Goal: Information Seeking & Learning: Learn about a topic

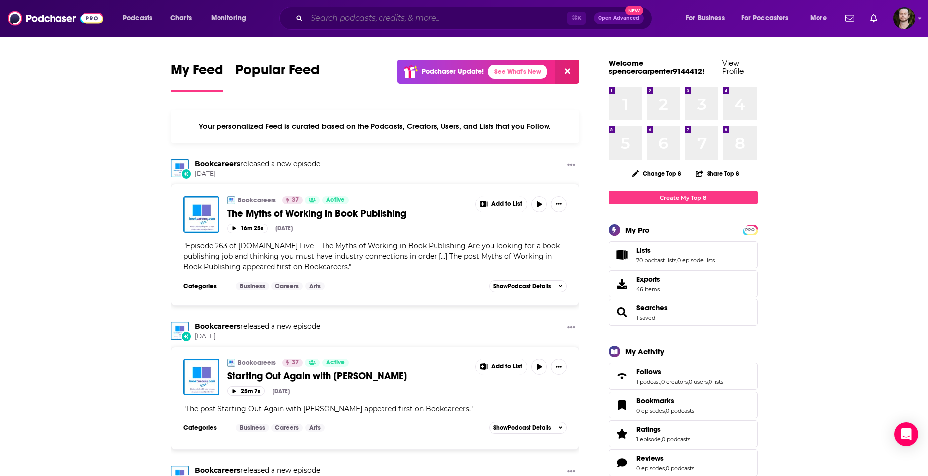
click at [430, 18] on input "Search podcasts, credits, & more..." at bounding box center [437, 18] width 261 height 16
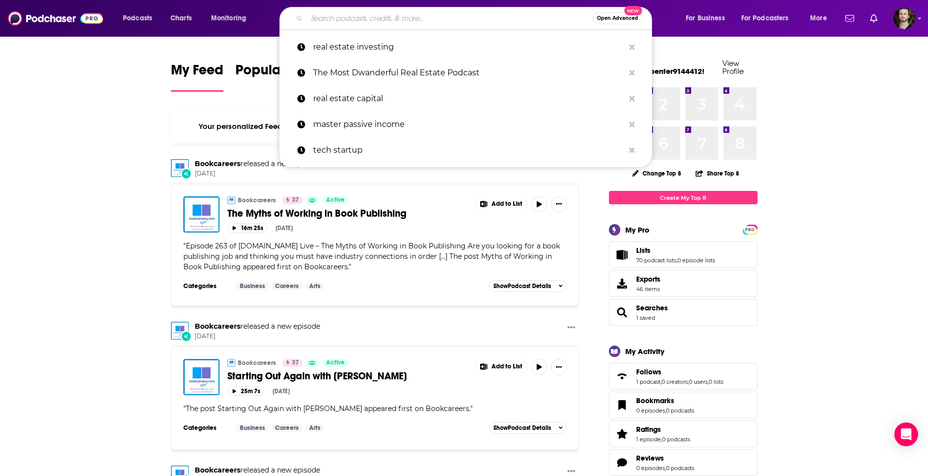
paste input "The Great Unlearn"
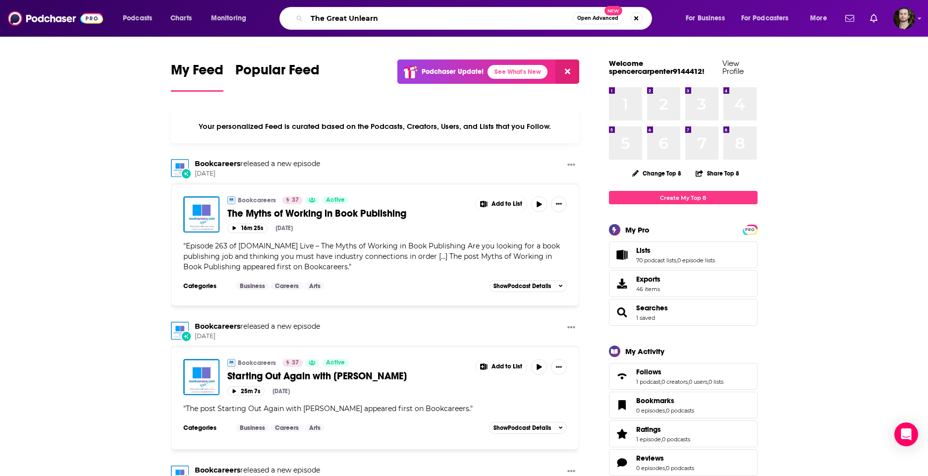
type input "The Great Unlearn"
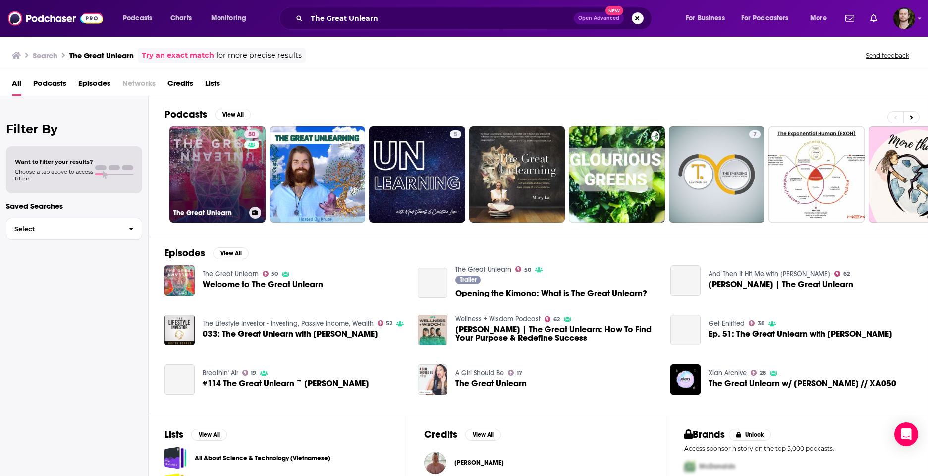
click at [224, 176] on link "50 The Great Unlearn" at bounding box center [217, 174] width 96 height 96
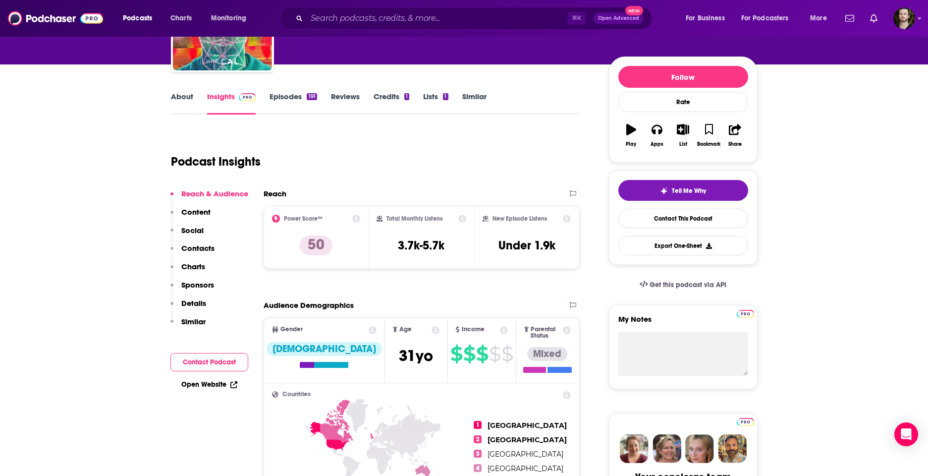
scroll to position [91, 0]
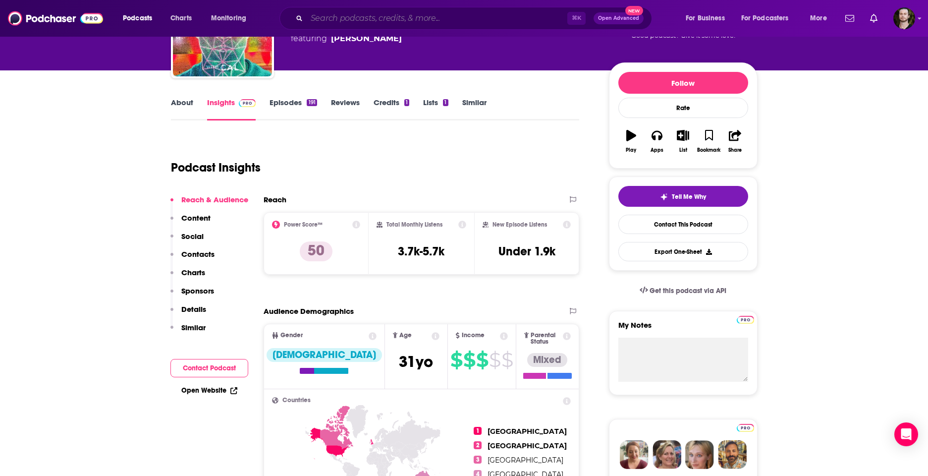
click at [370, 18] on input "Search podcasts, credits, & more..." at bounding box center [437, 18] width 261 height 16
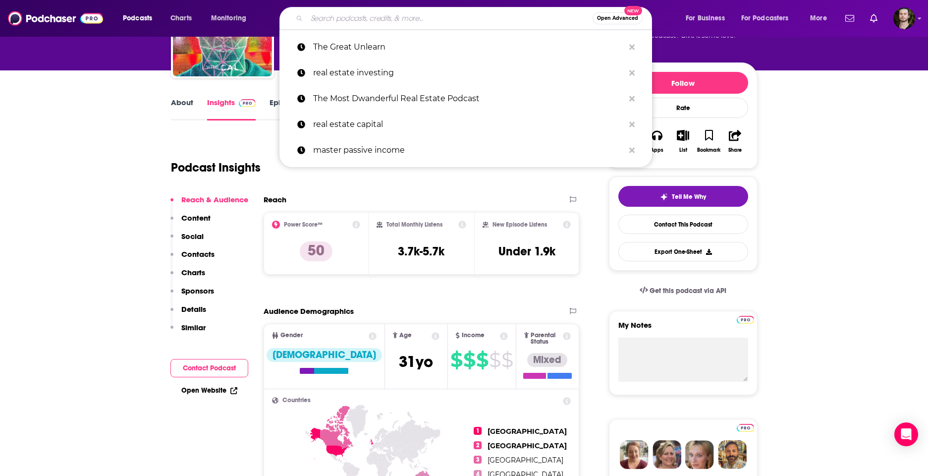
click at [370, 18] on input "Search podcasts, credits, & more..." at bounding box center [450, 18] width 286 height 16
paste input "Wellness + Wisdom"
type input "Wellness + Wisdom"
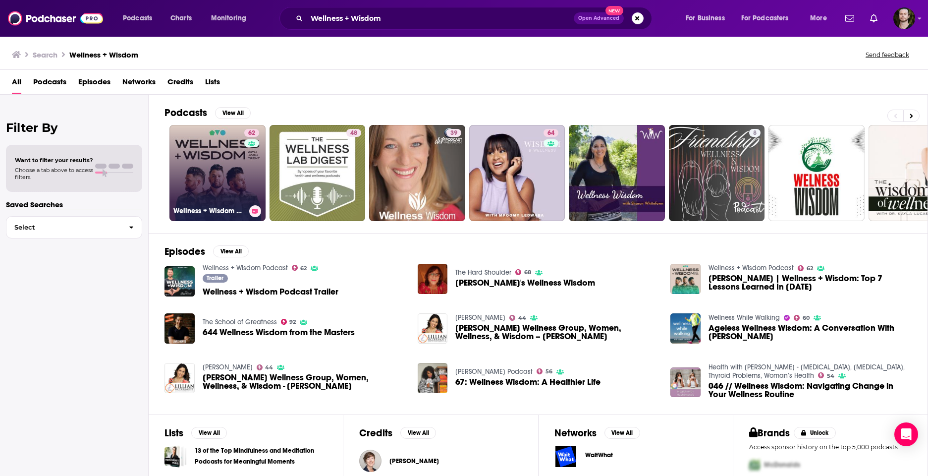
click at [239, 156] on link "62 Wellness + Wisdom Podcast" at bounding box center [217, 173] width 96 height 96
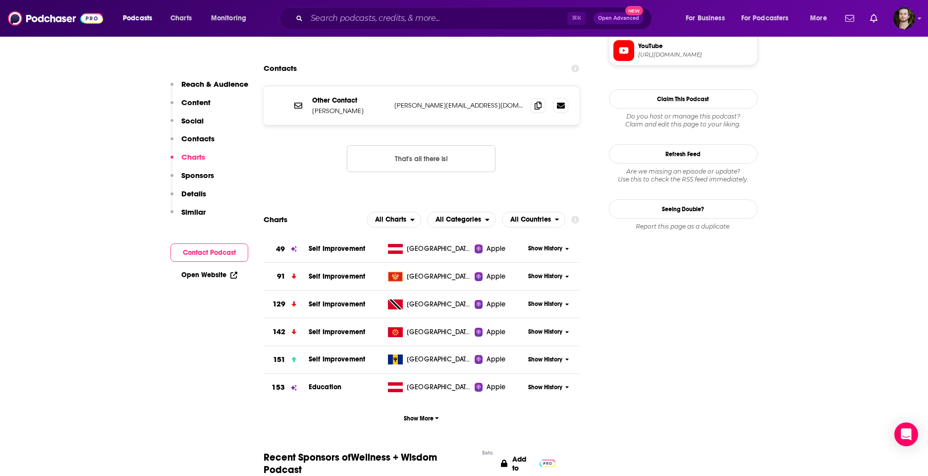
scroll to position [954, 0]
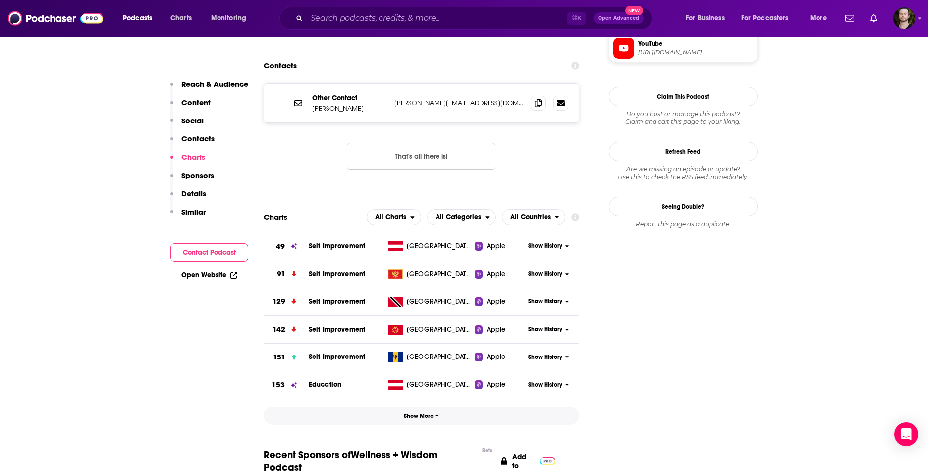
click at [421, 412] on span "Show More" at bounding box center [421, 415] width 35 height 7
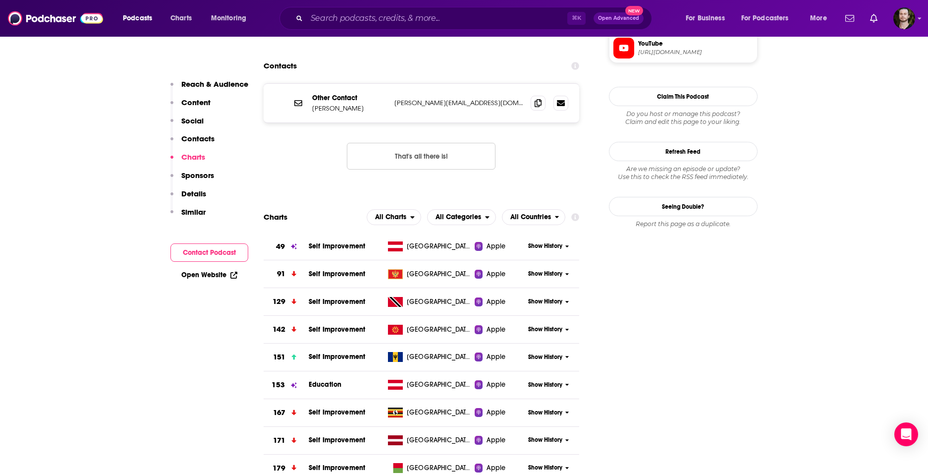
scroll to position [1003, 0]
